Goal: Task Accomplishment & Management: Use online tool/utility

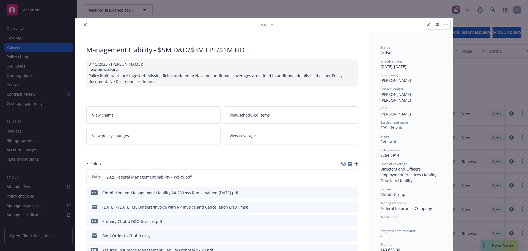
scroll to position [77, 0]
click at [84, 24] on icon "close" at bounding box center [85, 24] width 3 height 3
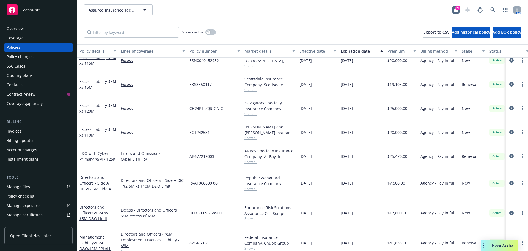
click at [30, 8] on span "Accounts" at bounding box center [31, 10] width 17 height 4
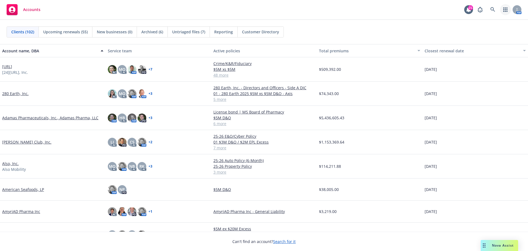
click at [506, 8] on icon "button" at bounding box center [506, 9] width 4 height 4
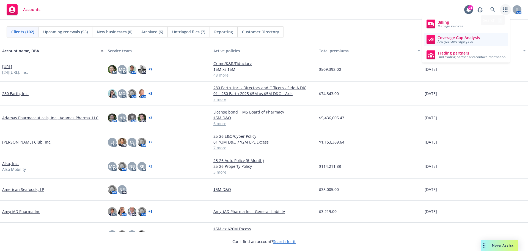
click at [454, 39] on div "Coverage Gap Analysis Analyze coverage gaps" at bounding box center [459, 40] width 42 height 8
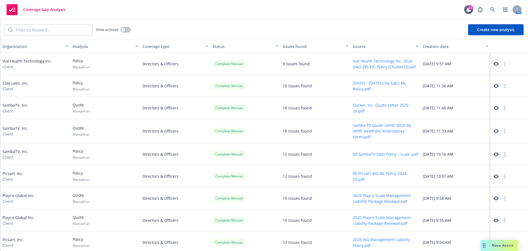
click at [495, 30] on button "Create new analysis" at bounding box center [496, 29] width 56 height 11
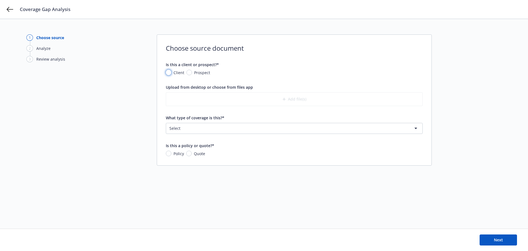
click at [170, 72] on input "Client" at bounding box center [169, 73] width 6 height 6
radio input "true"
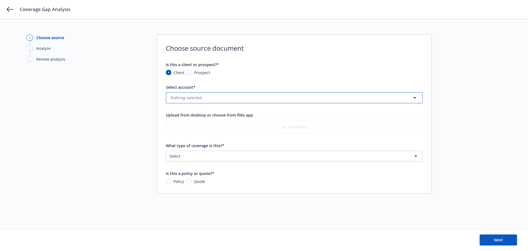
click at [415, 98] on icon "button" at bounding box center [415, 97] width 7 height 7
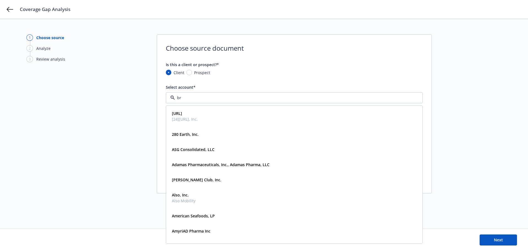
type input "bri"
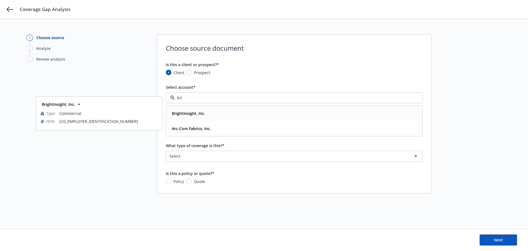
click at [202, 113] on strong "BrightInsight, Inc." at bounding box center [188, 113] width 33 height 5
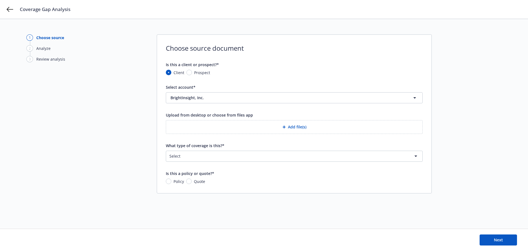
click at [292, 125] on button "Add file(s)" at bounding box center [294, 127] width 257 height 14
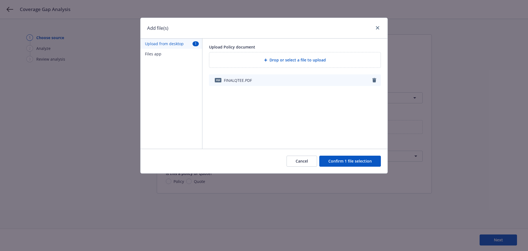
click at [345, 162] on button "Confirm 1 file selection" at bounding box center [351, 160] width 62 height 11
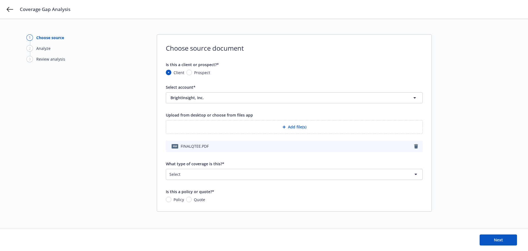
click at [416, 174] on html "Coverage Gap Analysis 1 Choose source 2 Analyze 3 Review analysis Choose source…" at bounding box center [264, 125] width 528 height 251
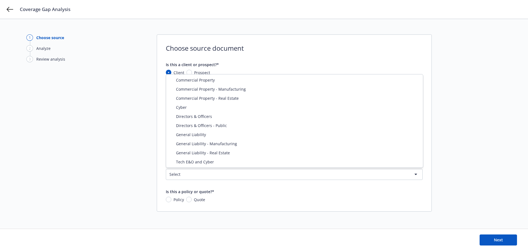
select select "DIRECTORS_AND_OFFICERS"
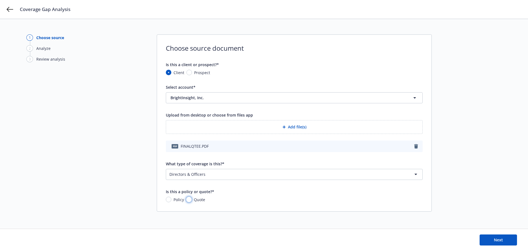
click at [189, 199] on input "Quote" at bounding box center [189, 199] width 6 height 6
radio input "true"
click at [493, 240] on button "Next" at bounding box center [498, 239] width 37 height 11
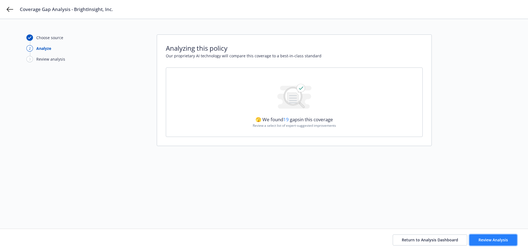
click at [498, 242] on button "Review Analysis" at bounding box center [494, 239] width 48 height 11
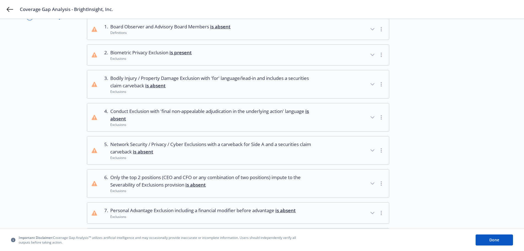
scroll to position [55, 0]
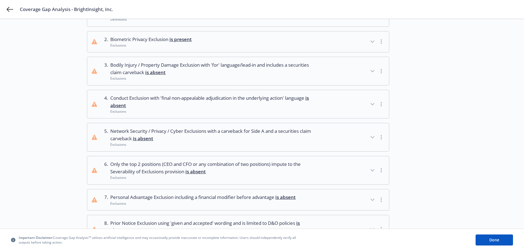
click at [381, 136] on icon "button" at bounding box center [381, 137] width 1 height 4
click at [371, 136] on icon "button" at bounding box center [372, 137] width 3 height 2
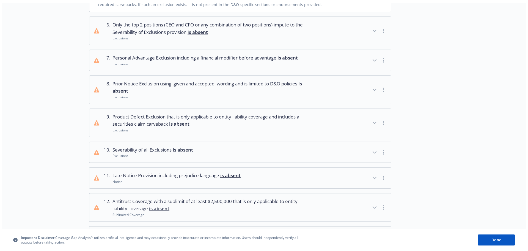
scroll to position [275, 0]
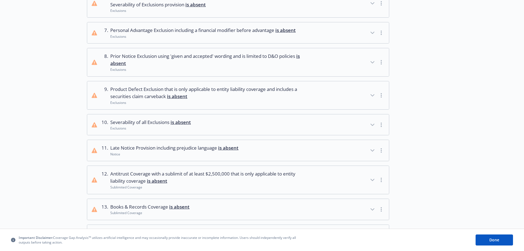
click at [381, 179] on icon "button" at bounding box center [381, 180] width 1 height 4
click at [373, 178] on icon "button" at bounding box center [372, 179] width 7 height 7
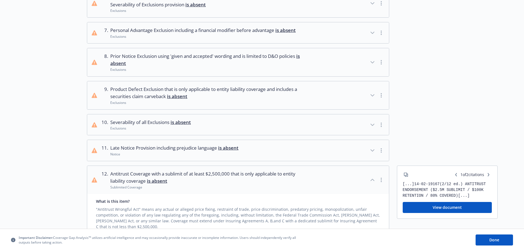
click at [443, 206] on button "View document" at bounding box center [447, 207] width 89 height 11
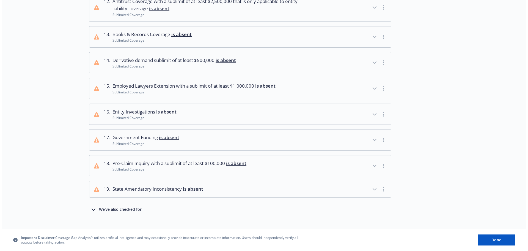
scroll to position [403, 0]
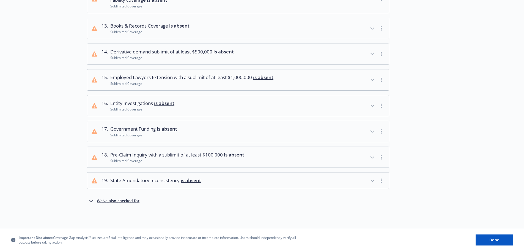
click at [372, 156] on icon "button" at bounding box center [372, 157] width 7 height 7
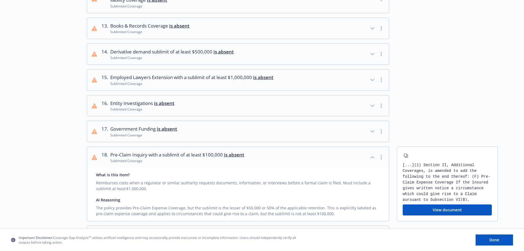
click at [444, 209] on button "View document" at bounding box center [447, 209] width 89 height 11
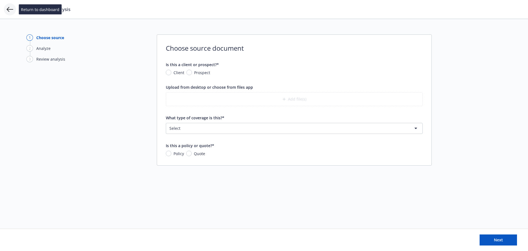
click at [8, 10] on icon at bounding box center [10, 9] width 7 height 5
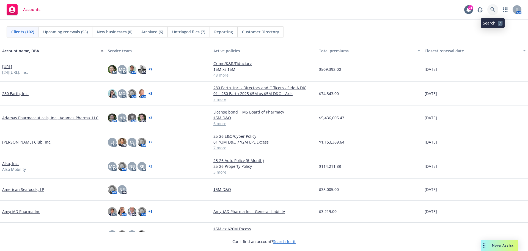
click at [493, 9] on icon at bounding box center [493, 9] width 5 height 5
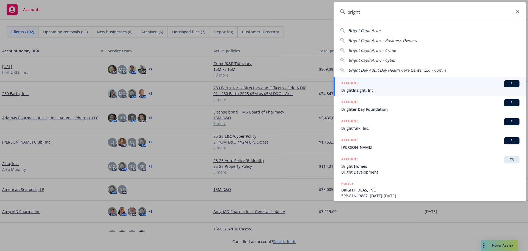
type input "bright"
click at [507, 83] on span "BI" at bounding box center [512, 83] width 11 height 5
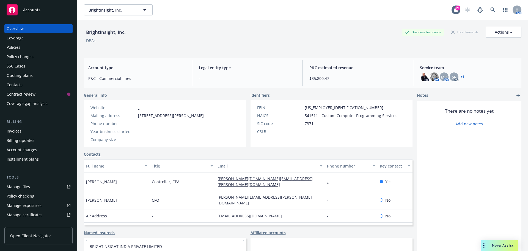
click at [16, 45] on div "Policies" at bounding box center [14, 47] width 14 height 9
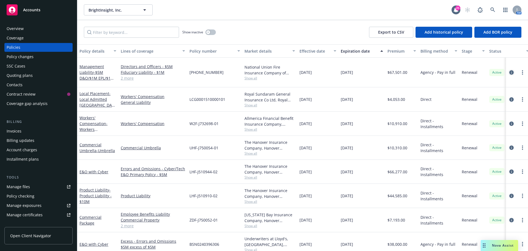
click at [510, 70] on icon "circleInformation" at bounding box center [512, 72] width 4 height 4
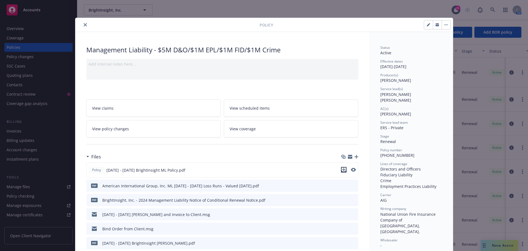
click at [342, 169] on icon "download file" at bounding box center [344, 169] width 4 height 4
click at [84, 25] on icon "close" at bounding box center [85, 24] width 3 height 3
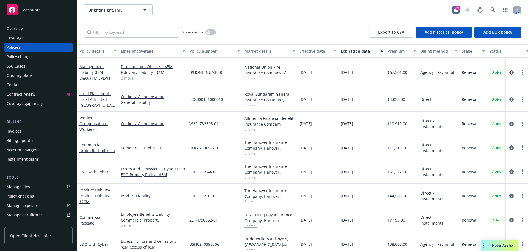
click at [31, 11] on span "Accounts" at bounding box center [31, 10] width 17 height 4
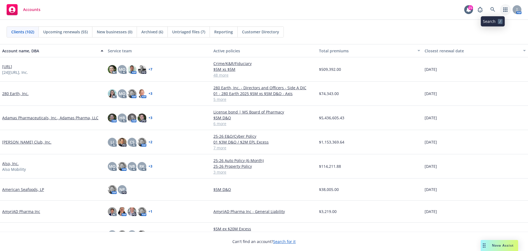
click at [505, 8] on icon "button" at bounding box center [506, 9] width 4 height 4
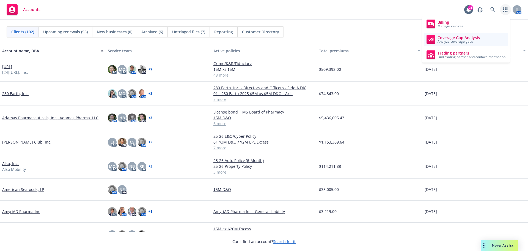
click at [443, 37] on span "Coverage Gap Analysis" at bounding box center [459, 38] width 42 height 4
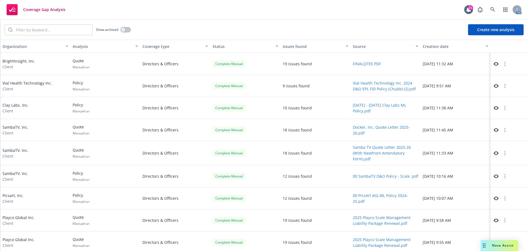
click at [496, 31] on button "Create new analysis" at bounding box center [496, 29] width 56 height 11
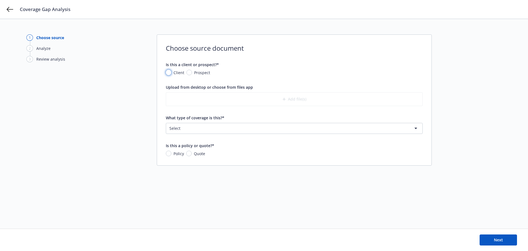
click at [170, 72] on input "Client" at bounding box center [169, 73] width 6 height 6
radio input "true"
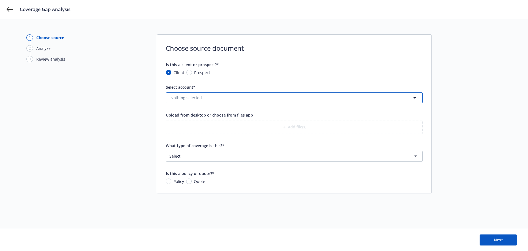
click at [416, 98] on icon "button" at bounding box center [415, 97] width 3 height 1
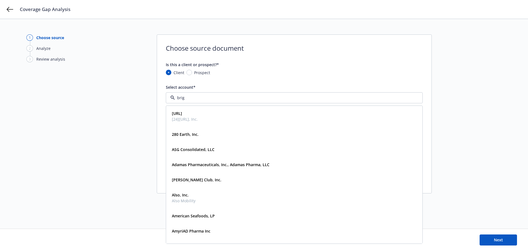
type input "brigh"
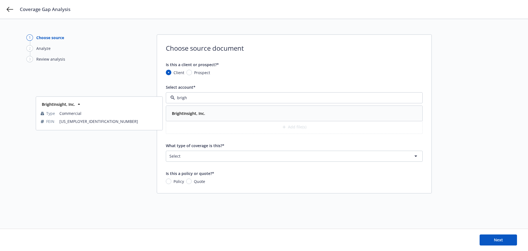
click at [190, 113] on strong "BrightInsight, Inc." at bounding box center [188, 113] width 33 height 5
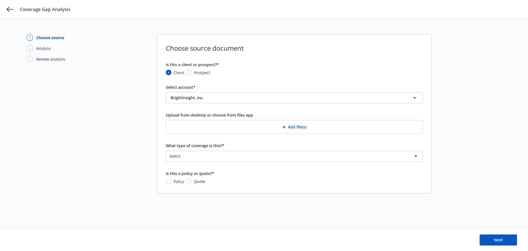
click at [290, 126] on button "Add file(s)" at bounding box center [294, 127] width 257 height 14
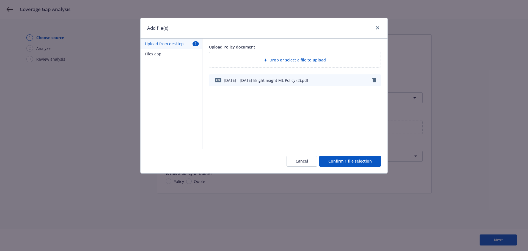
click at [353, 159] on button "Confirm 1 file selection" at bounding box center [351, 160] width 62 height 11
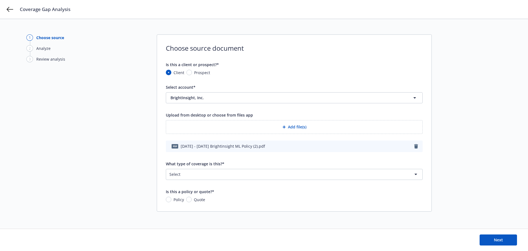
click at [183, 175] on html "Coverage Gap Analysis 1 Choose source 2 Analyze 3 Review analysis Choose source…" at bounding box center [264, 125] width 528 height 251
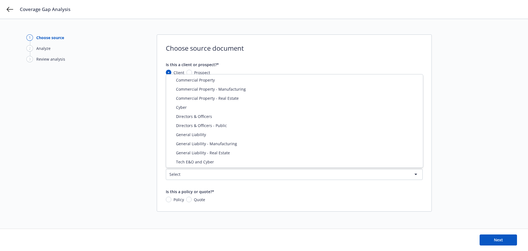
select select "DIRECTORS_AND_OFFICERS"
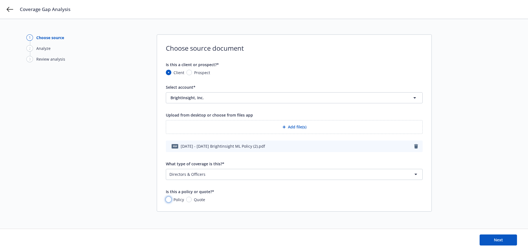
click at [168, 199] on input "Policy" at bounding box center [169, 199] width 6 height 6
radio input "true"
click at [497, 240] on span "Next" at bounding box center [498, 239] width 9 height 5
